Goal: Information Seeking & Learning: Find specific fact

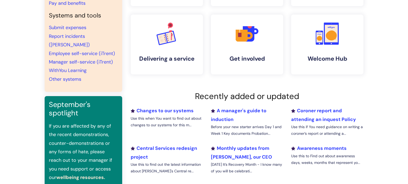
scroll to position [81, 0]
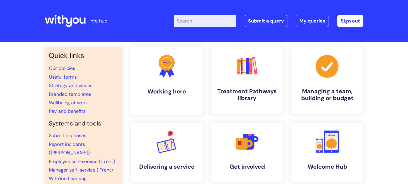
click at [173, 101] on link ".cls-1{fill:#f89b22;}.cls-1,.cls-2,.cls-3{stroke-width:0px;}.cls-2{fill:#2d3cff…" at bounding box center [166, 81] width 73 height 68
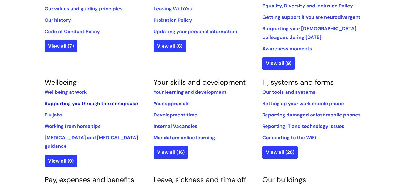
scroll to position [161, 0]
click at [168, 127] on link "Internal Vacancies" at bounding box center [175, 126] width 44 height 6
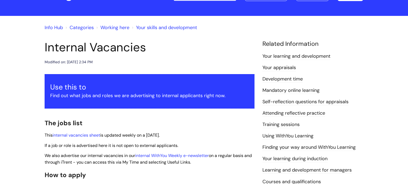
scroll to position [52, 0]
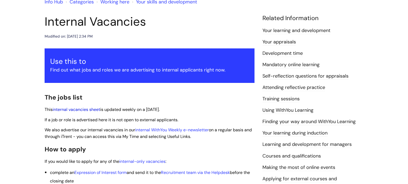
click at [84, 111] on link "internal vacancies sheet" at bounding box center [76, 110] width 47 height 6
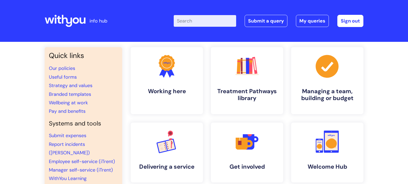
click at [184, 18] on input "Enter your search term here..." at bounding box center [205, 21] width 62 height 12
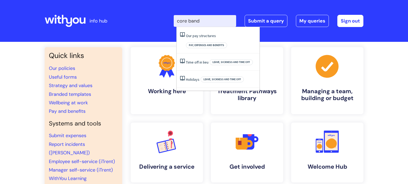
type input "core band e"
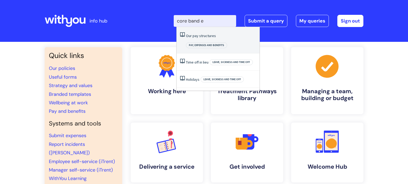
click at [201, 36] on link "Our pay structures" at bounding box center [201, 35] width 30 height 5
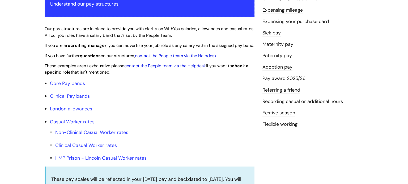
scroll to position [123, 0]
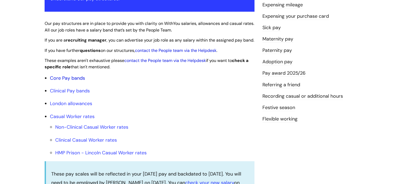
click at [68, 81] on link "Core Pay bands" at bounding box center [67, 78] width 35 height 6
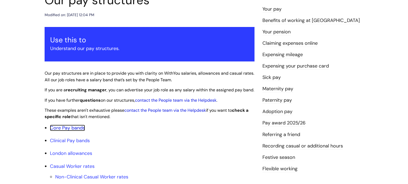
scroll to position [115, 0]
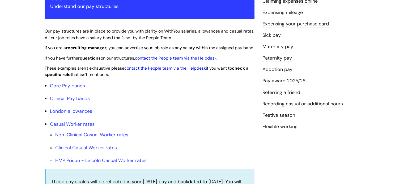
click at [283, 82] on link "Pay award 2025/26" at bounding box center [283, 81] width 43 height 7
